Goal: Check status: Check status

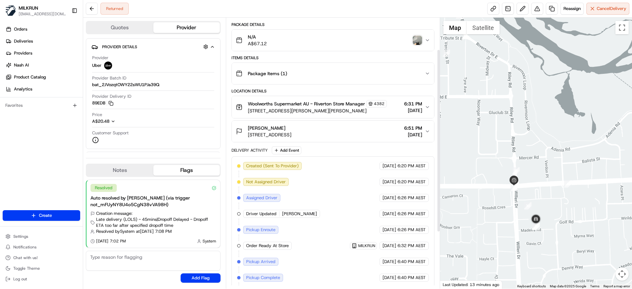
scroll to position [47, 0]
click at [420, 42] on img "button" at bounding box center [417, 41] width 9 height 9
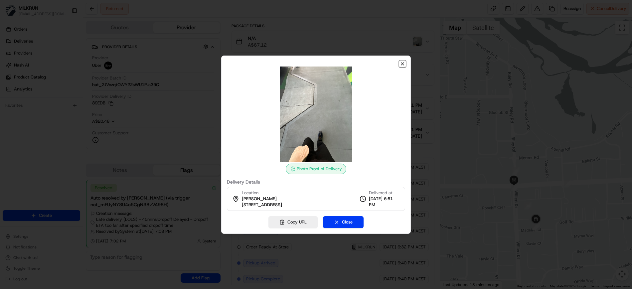
click at [402, 64] on icon "button" at bounding box center [402, 63] width 5 height 5
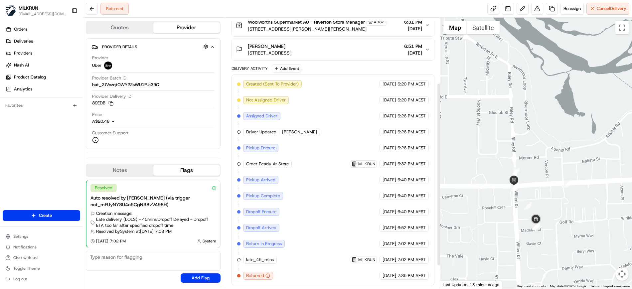
scroll to position [0, 0]
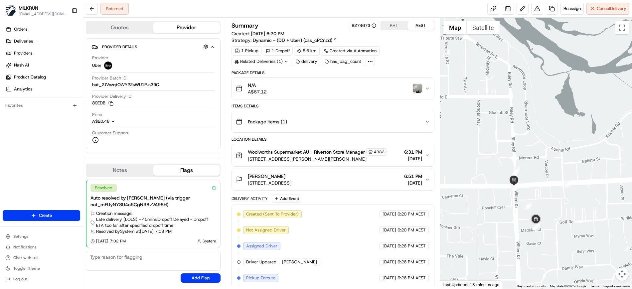
click at [417, 85] on img "button" at bounding box center [417, 88] width 9 height 9
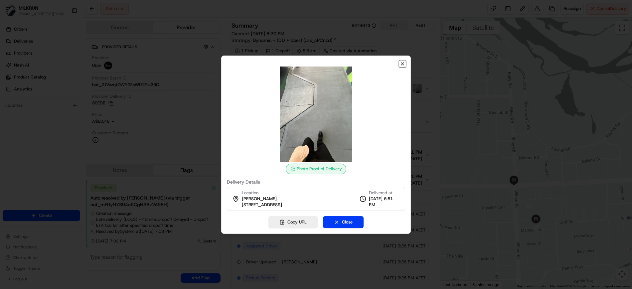
click at [403, 64] on icon "button" at bounding box center [402, 63] width 5 height 5
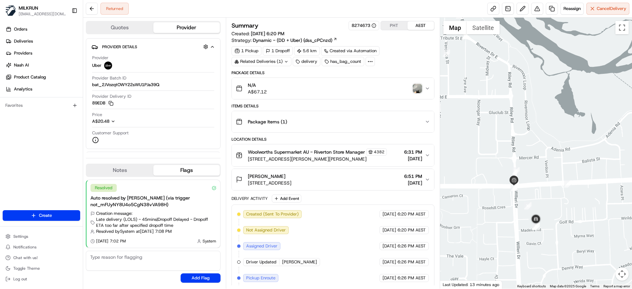
click at [418, 90] on img "button" at bounding box center [417, 88] width 9 height 9
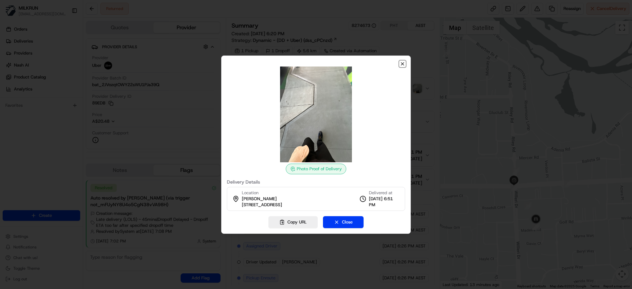
click at [401, 64] on icon "button" at bounding box center [402, 63] width 5 height 5
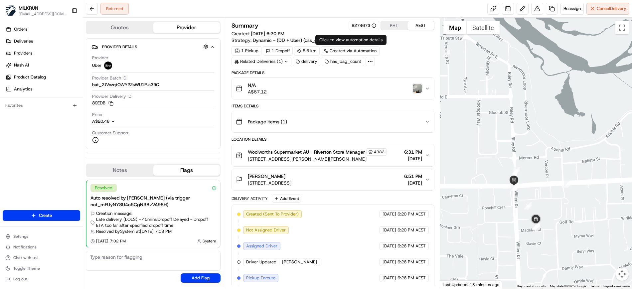
click at [417, 88] on img "button" at bounding box center [417, 88] width 9 height 9
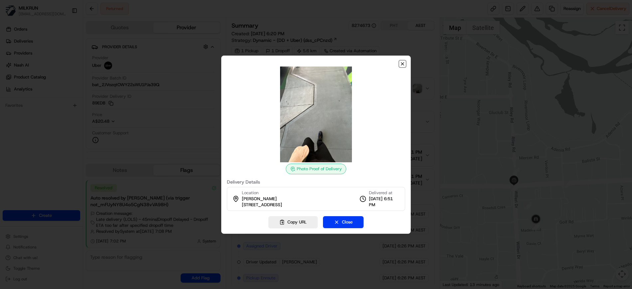
click at [404, 65] on icon "button" at bounding box center [402, 63] width 5 height 5
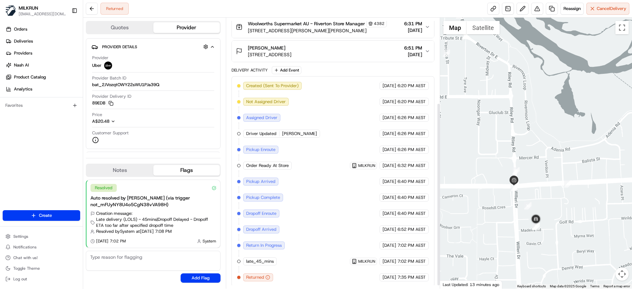
scroll to position [130, 0]
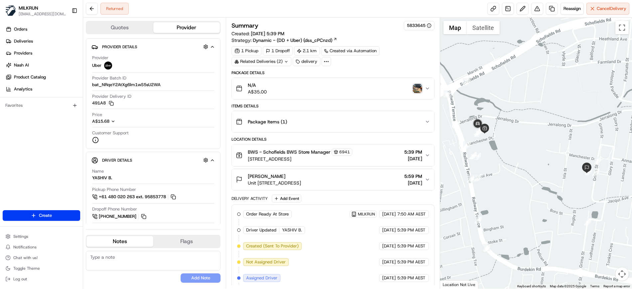
click at [417, 91] on img "button" at bounding box center [417, 88] width 9 height 9
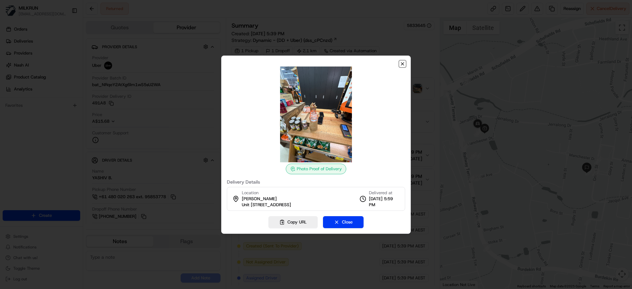
click at [404, 64] on icon "button" at bounding box center [402, 63] width 5 height 5
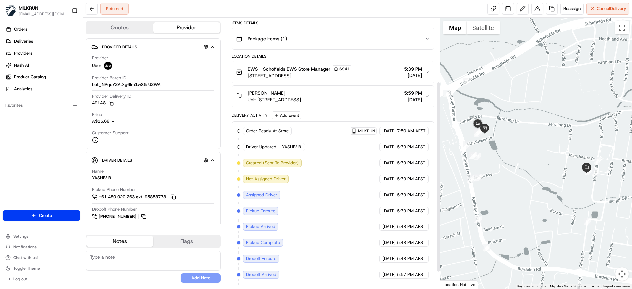
scroll to position [114, 0]
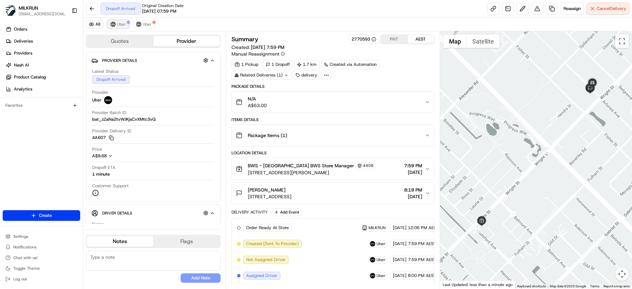
click at [120, 25] on span "Uber" at bounding box center [121, 24] width 9 height 5
click at [140, 25] on img at bounding box center [138, 24] width 5 height 5
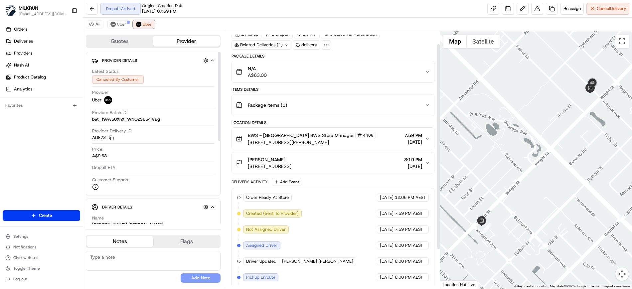
scroll to position [64, 0]
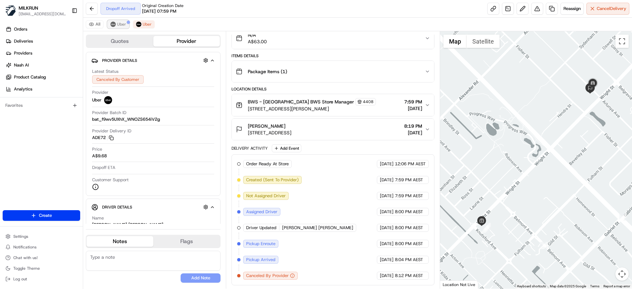
click at [123, 25] on span "Uber" at bounding box center [121, 24] width 9 height 5
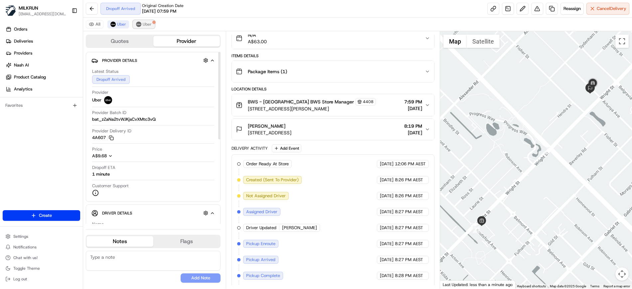
click at [143, 26] on span "Uber" at bounding box center [147, 24] width 9 height 5
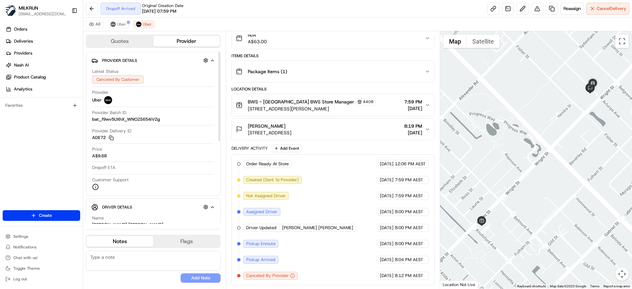
click at [129, 42] on button "Quotes" at bounding box center [119, 41] width 67 height 11
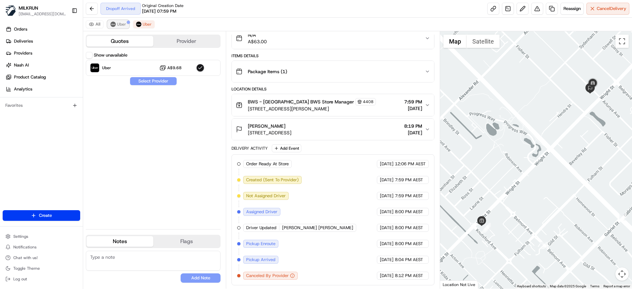
click at [127, 23] on div at bounding box center [128, 22] width 3 height 3
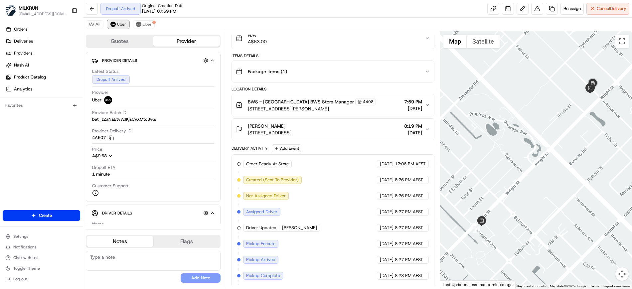
scroll to position [96, 0]
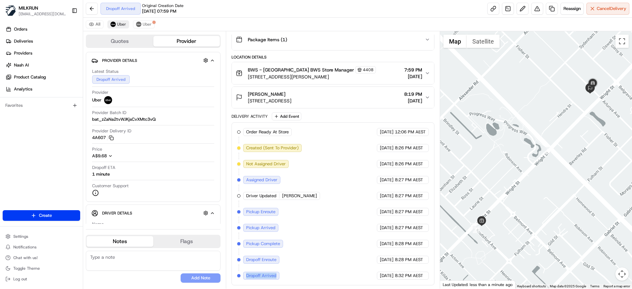
drag, startPoint x: 275, startPoint y: 275, endPoint x: 236, endPoint y: 279, distance: 39.7
click at [236, 279] on div "Order Ready At Store MILKRUN 21/08/2025 12:06 PM AEST Created (Sent To Provider…" at bounding box center [332, 203] width 203 height 163
copy div "Dropoff Arrived"
click at [111, 137] on rect "button" at bounding box center [111, 138] width 3 height 3
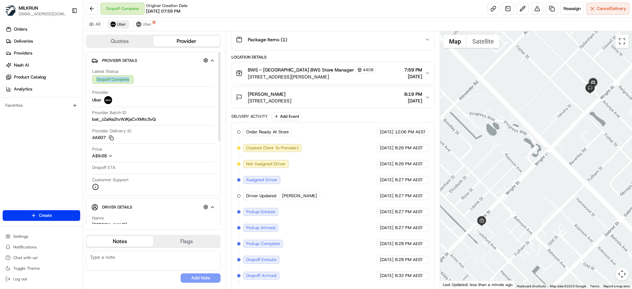
drag, startPoint x: 130, startPoint y: 80, endPoint x: 94, endPoint y: 81, distance: 35.9
click at [94, 81] on div "Dropoff Complete" at bounding box center [113, 79] width 42 height 9
copy div "Dropoff Complete"
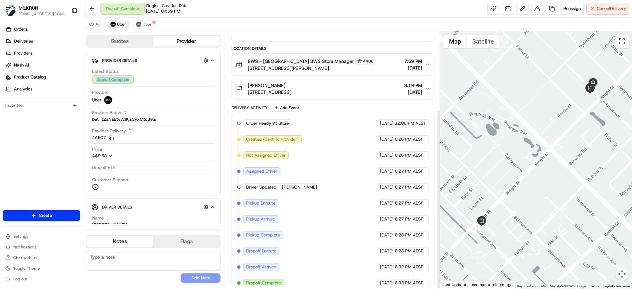
scroll to position [112, 0]
